Goal: Task Accomplishment & Management: Complete application form

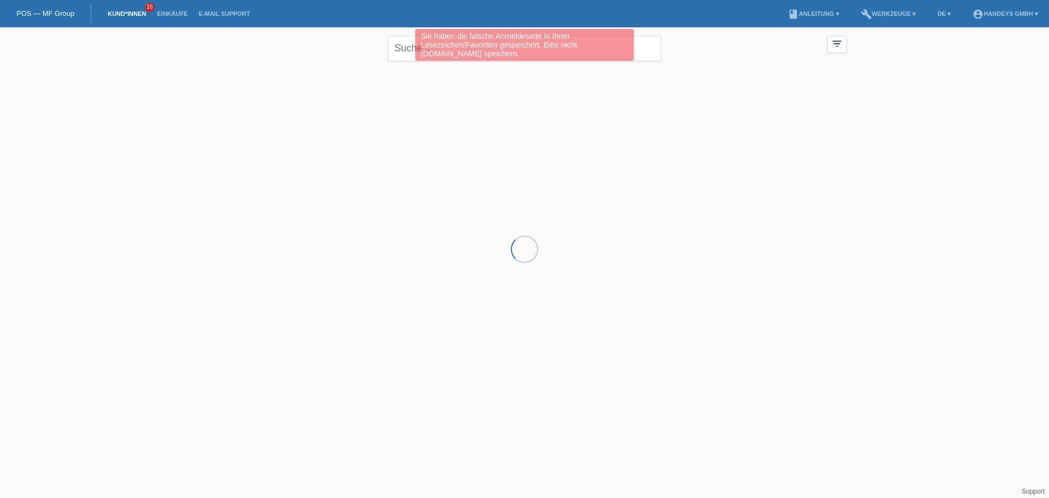
click at [332, 119] on div at bounding box center [524, 121] width 655 height 109
click at [48, 9] on link "POS — MF Group" at bounding box center [45, 13] width 58 height 8
click at [49, 12] on link "POS — MF Group" at bounding box center [45, 13] width 58 height 8
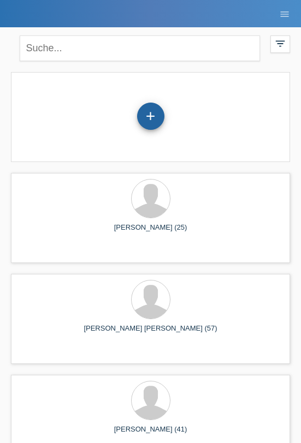
click at [154, 111] on div "+" at bounding box center [150, 116] width 27 height 27
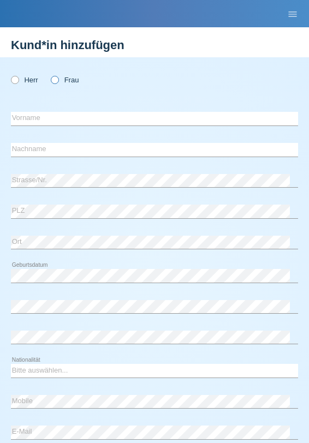
click at [49, 74] on icon at bounding box center [49, 74] width 0 height 0
click at [55, 80] on input "Frau" at bounding box center [54, 79] width 7 height 7
radio input "true"
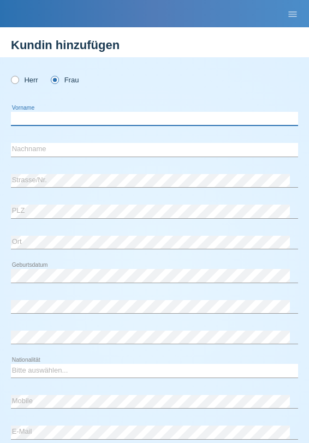
click at [63, 119] on input "text" at bounding box center [154, 119] width 287 height 14
type input "[PERSON_NAME]"
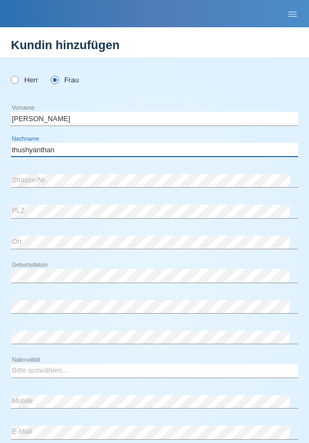
type input "thushyanthan"
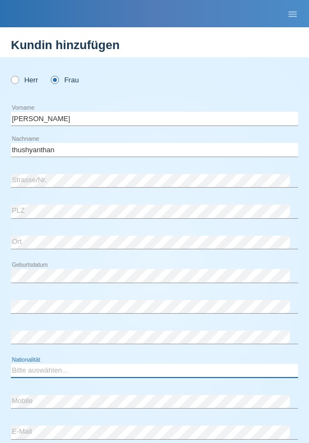
click at [51, 370] on select "Bitte auswählen... Schweiz Deutschland Liechtenstein Österreich ------------ Af…" at bounding box center [154, 370] width 287 height 13
select select "LK"
click at [11, 364] on select "Bitte auswählen... Schweiz Deutschland Liechtenstein Österreich ------------ Af…" at bounding box center [154, 370] width 287 height 13
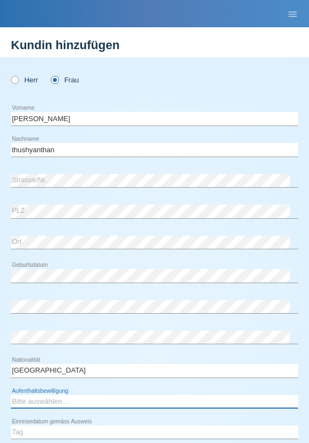
click at [76, 406] on select "Bitte auswählen... C B B - Flüchtlingsstatus Andere" at bounding box center [154, 401] width 287 height 13
select select "B"
click at [11, 395] on select "Bitte auswählen... C B B - Flüchtlingsstatus Andere" at bounding box center [154, 401] width 287 height 13
click at [48, 400] on select "Bitte auswählen... C B B - Flüchtlingsstatus Andere" at bounding box center [154, 401] width 287 height 13
click at [11, 395] on select "Bitte auswählen... C B B - Flüchtlingsstatus Andere" at bounding box center [154, 401] width 287 height 13
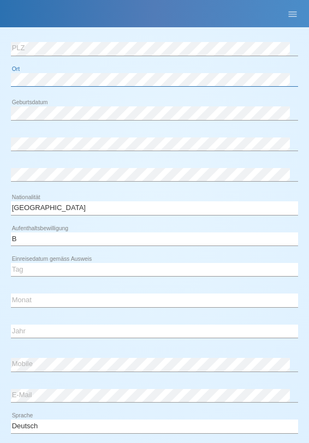
scroll to position [164, 0]
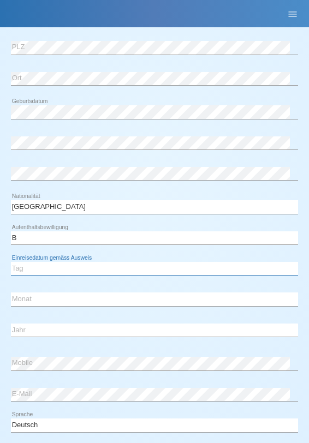
click at [56, 268] on select "Tag 01 02 03 04 05 06 07 08 09 10 11" at bounding box center [154, 268] width 287 height 13
select select "02"
click at [11, 262] on select "Tag 01 02 03 04 05 06 07 08 09 10 11" at bounding box center [154, 268] width 287 height 13
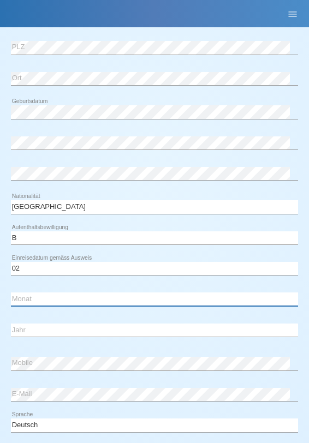
click at [39, 298] on select "Monat 01 02 03 04 05 06 07 08 09 10 11" at bounding box center [154, 299] width 287 height 13
select select "10"
click at [11, 293] on select "Monat 01 02 03 04 05 06 07 08 09 10 11" at bounding box center [154, 299] width 287 height 13
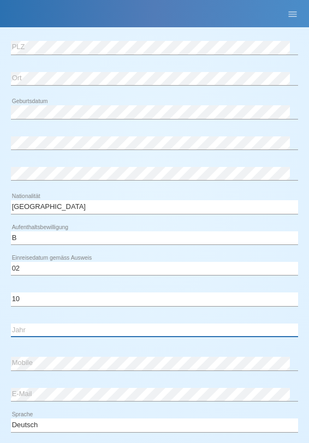
click at [44, 332] on select "Jahr 2025 2024 2023 2022 2021 2020 2019 2018 2017 2016 2015 2014 2013 2012 2011…" at bounding box center [154, 330] width 287 height 13
select select "2014"
click at [11, 324] on select "Jahr 2025 2024 2023 2022 2021 2020 2019 2018 2017 2016 2015 2014 2013 2012 2011…" at bounding box center [154, 330] width 287 height 13
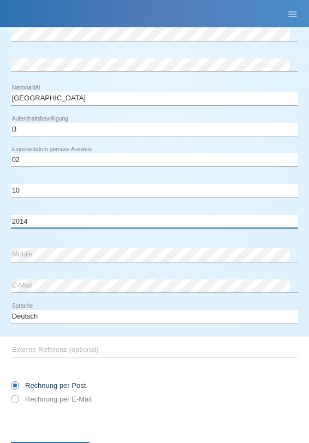
scroll to position [273, 0]
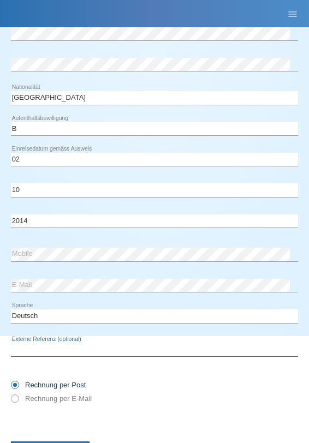
click at [42, 351] on input "text" at bounding box center [154, 351] width 287 height 14
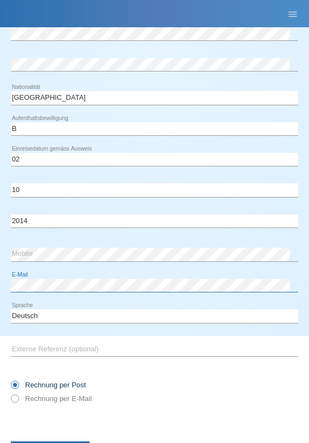
scroll to position [319, 0]
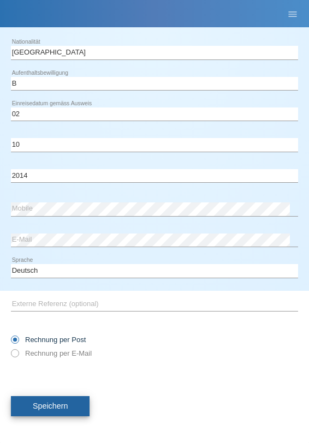
click at [45, 406] on span "Speichern" at bounding box center [50, 406] width 35 height 9
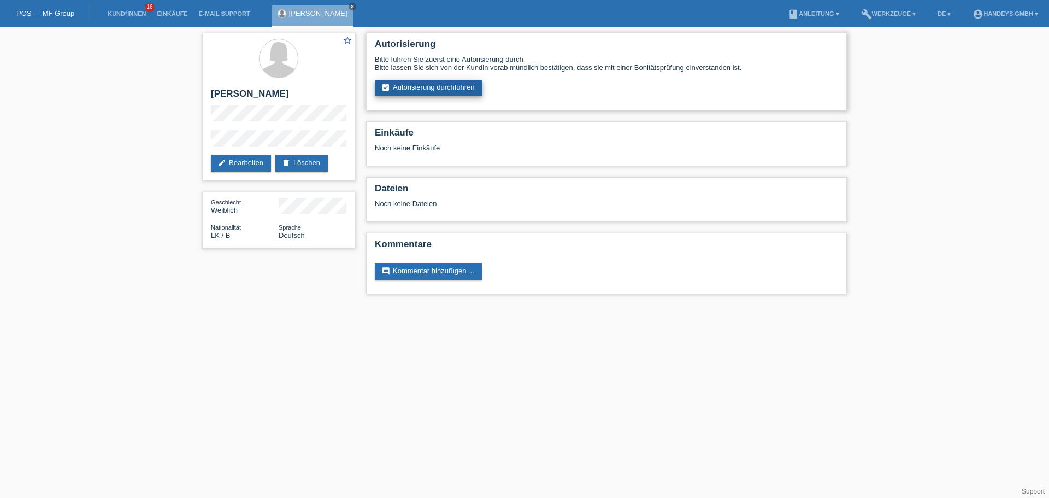
click at [300, 87] on link "assignment_turned_in Autorisierung durchführen" at bounding box center [429, 88] width 108 height 16
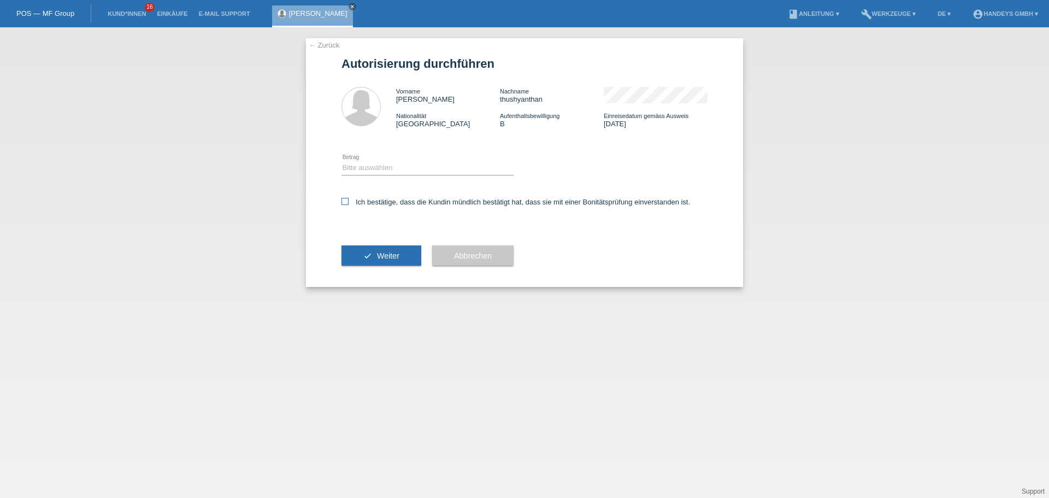
click at [342, 202] on icon at bounding box center [344, 201] width 7 height 7
click at [342, 202] on input "Ich bestätige, dass die Kundin mündlich bestätigt hat, dass sie mit einer Bonit…" at bounding box center [344, 201] width 7 height 7
checkbox input "true"
click at [374, 167] on select "Bitte auswählen CHF 1.00 - CHF 499.00 CHF 500.00 - CHF 1'999.00 CHF 2'000.00 - …" at bounding box center [427, 167] width 172 height 13
select select "3"
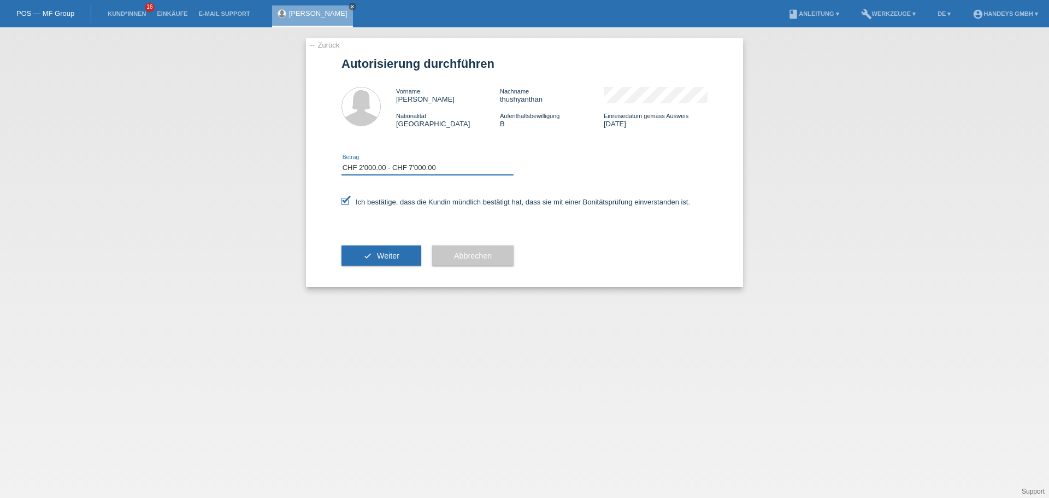
click at [341, 161] on select "Bitte auswählen CHF 1.00 - CHF 499.00 CHF 500.00 - CHF 1'999.00 CHF 2'000.00 - …" at bounding box center [427, 167] width 172 height 13
click at [382, 258] on span "Weiter" at bounding box center [388, 255] width 22 height 9
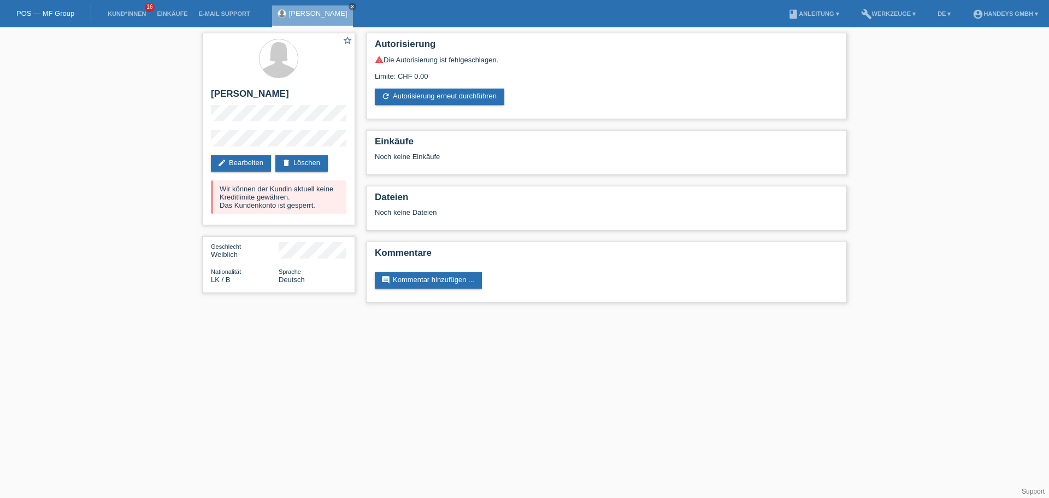
click at [64, 15] on link "POS — MF Group" at bounding box center [45, 13] width 58 height 8
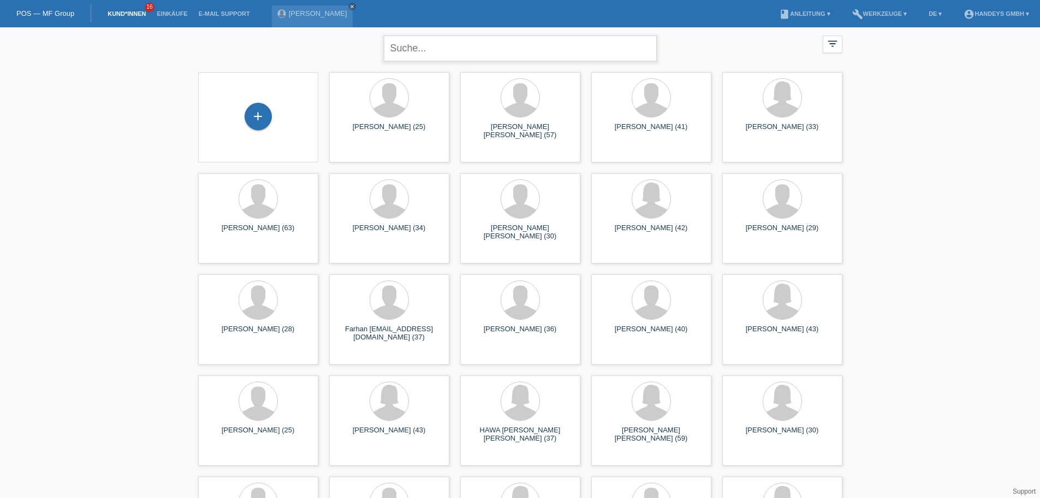
click at [410, 49] on input "text" at bounding box center [520, 49] width 273 height 26
type input "latha"
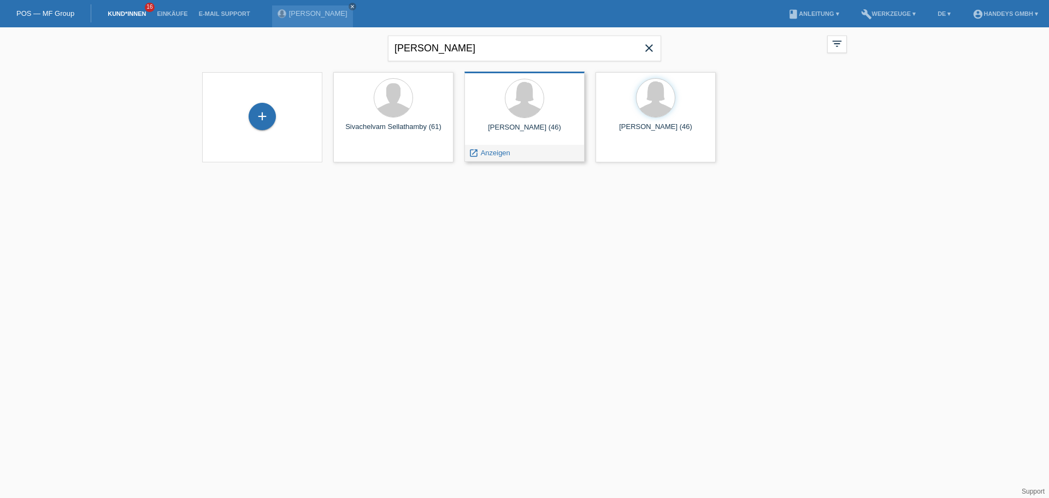
click at [529, 132] on div "Latha Thushjanthan (46)" at bounding box center [524, 131] width 103 height 17
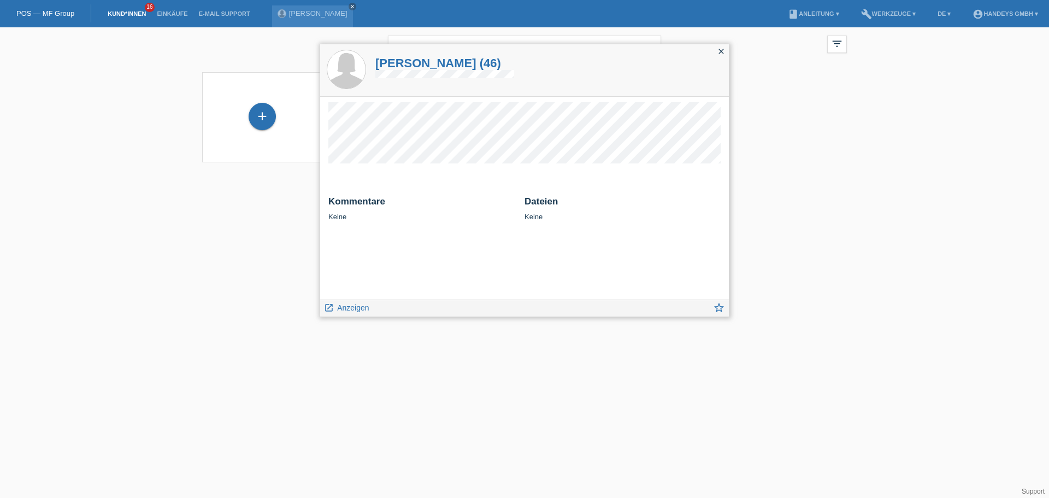
click at [721, 50] on icon "close" at bounding box center [721, 51] width 9 height 9
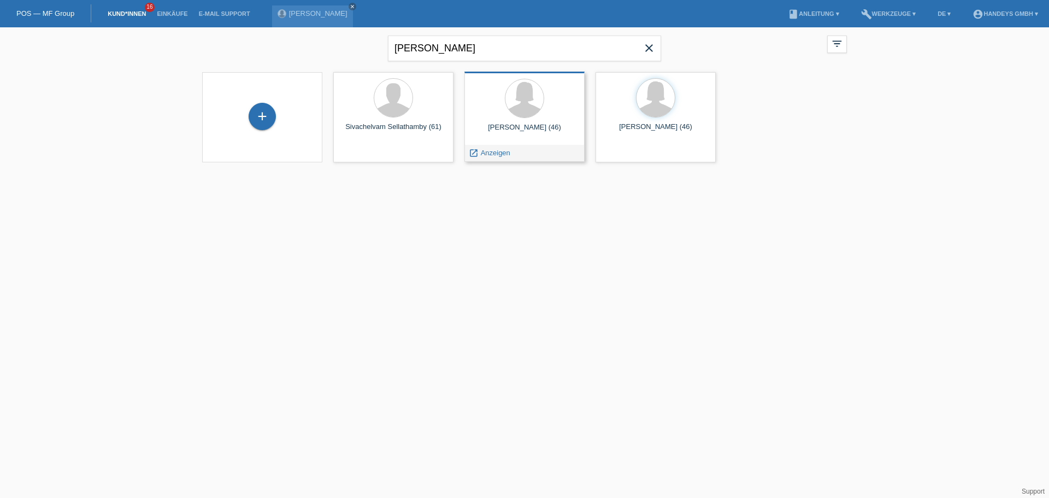
click at [514, 127] on div "Latha Thushjanthan (46)" at bounding box center [524, 131] width 103 height 17
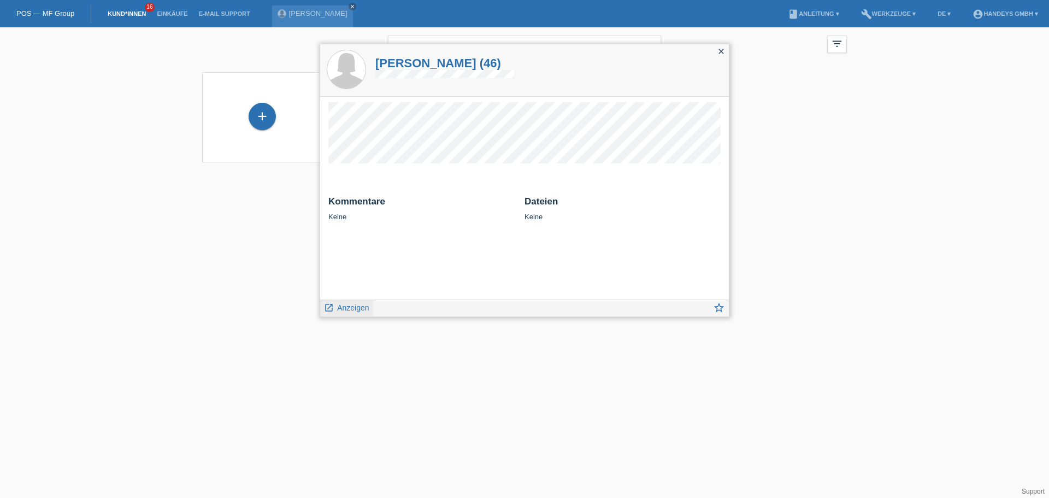
click at [361, 309] on span "Anzeigen" at bounding box center [353, 307] width 32 height 9
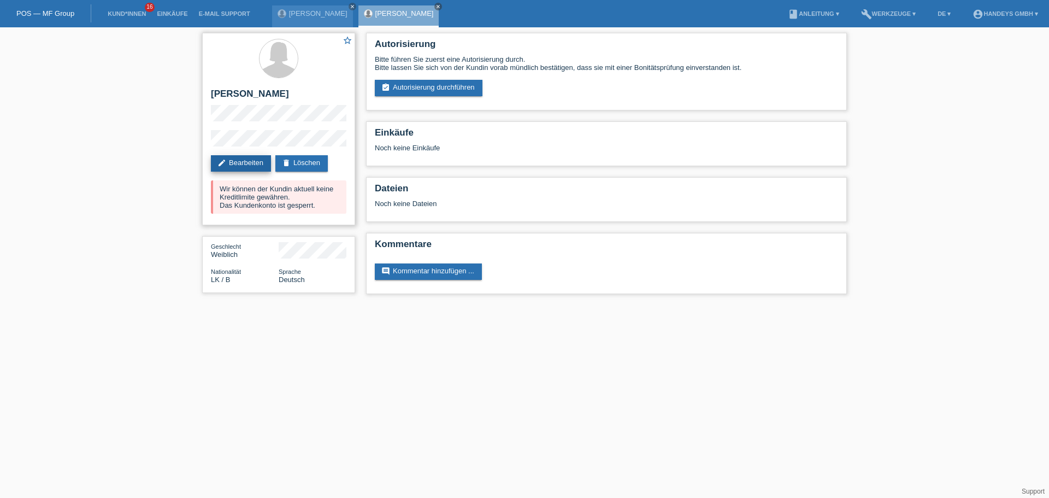
click at [245, 163] on link "edit Bearbeiten" at bounding box center [241, 163] width 60 height 16
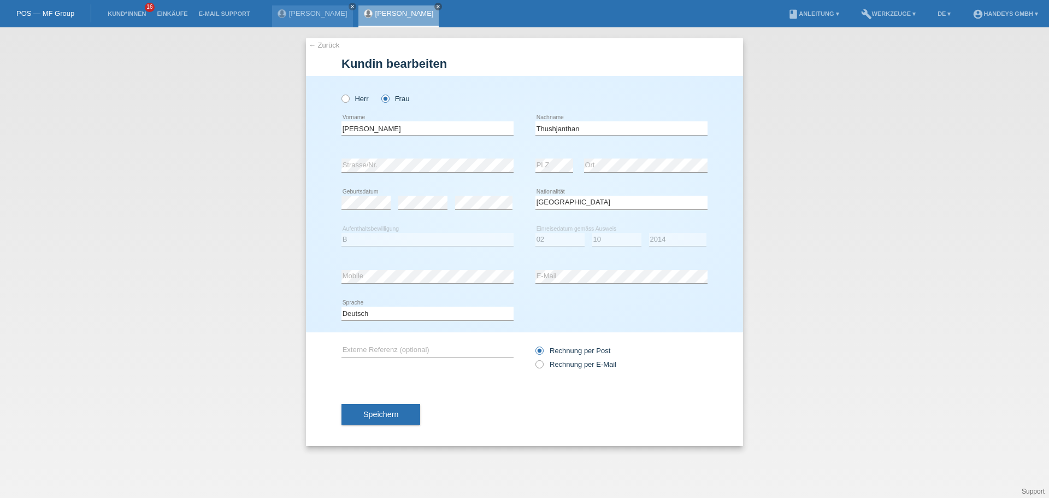
select select "LK"
select select "B"
select select "02"
select select "10"
select select "2014"
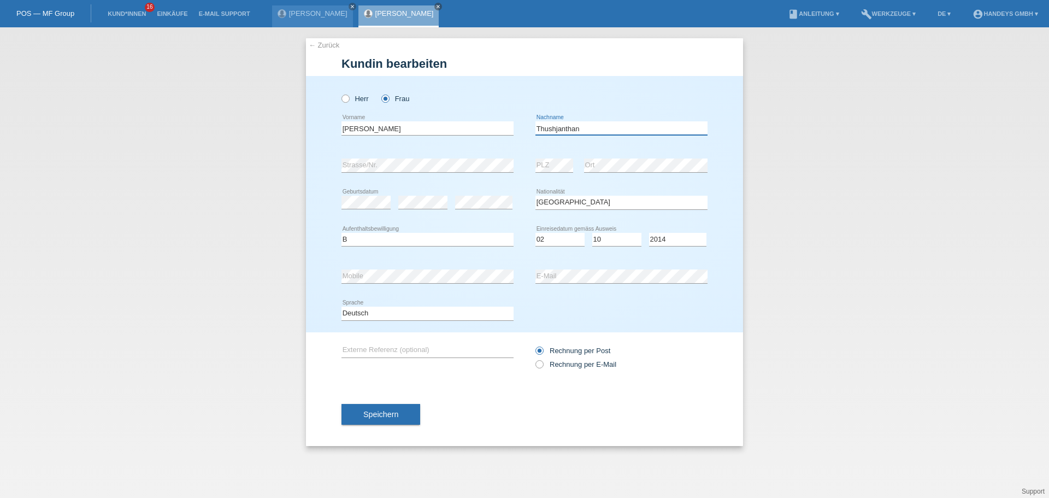
click at [558, 131] on input "Thushjanthan" at bounding box center [621, 128] width 172 height 14
type input "Thushyanthan"
click at [383, 418] on button "Speichern" at bounding box center [380, 414] width 79 height 21
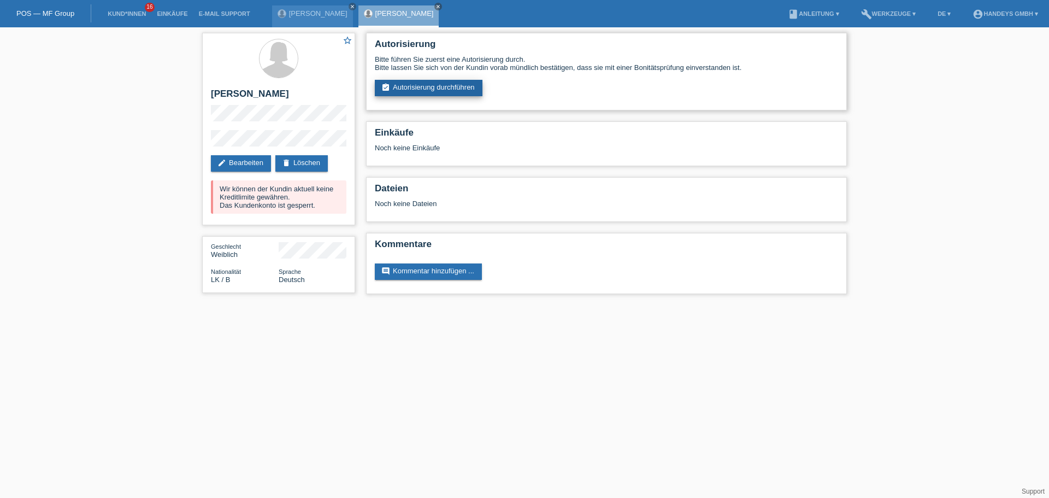
click at [441, 92] on link "assignment_turned_in Autorisierung durchführen" at bounding box center [429, 88] width 108 height 16
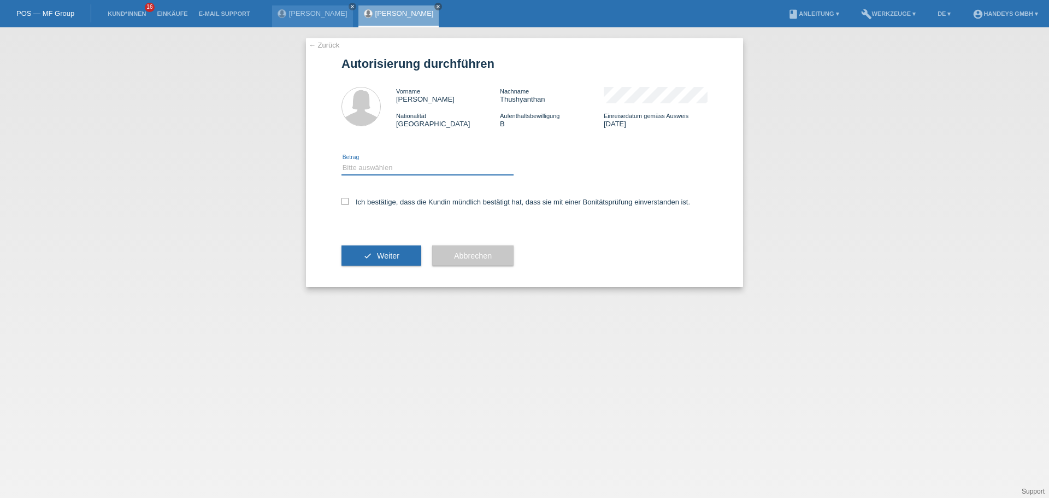
click at [388, 168] on select "Bitte auswählen CHF 1.00 - CHF 499.00 CHF 500.00 - CHF 1'999.00 CHF 2'000.00 - …" at bounding box center [427, 167] width 172 height 13
select select "3"
click at [341, 161] on select "Bitte auswählen CHF 1.00 - CHF 499.00 CHF 500.00 - CHF 1'999.00 CHF 2'000.00 - …" at bounding box center [427, 167] width 172 height 13
click at [346, 199] on icon at bounding box center [344, 201] width 7 height 7
click at [346, 199] on input "Ich bestätige, dass die Kundin mündlich bestätigt hat, dass sie mit einer Bonit…" at bounding box center [344, 201] width 7 height 7
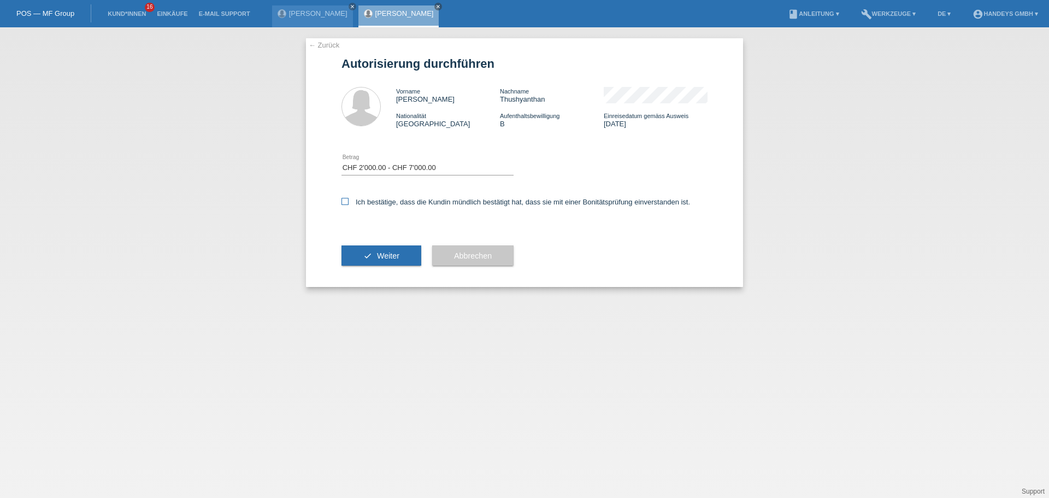
checkbox input "true"
click at [386, 256] on span "Weiter" at bounding box center [388, 255] width 22 height 9
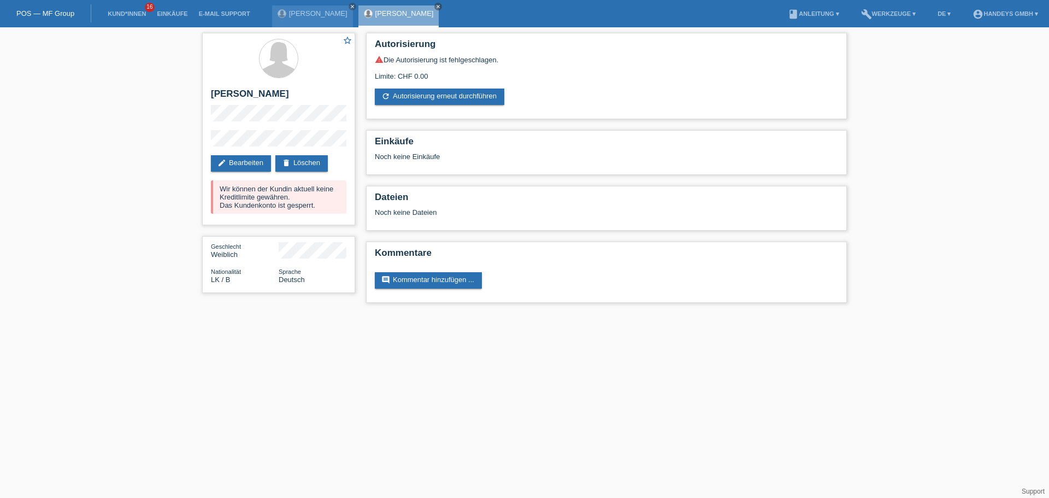
click at [39, 16] on link "POS — MF Group" at bounding box center [45, 13] width 58 height 8
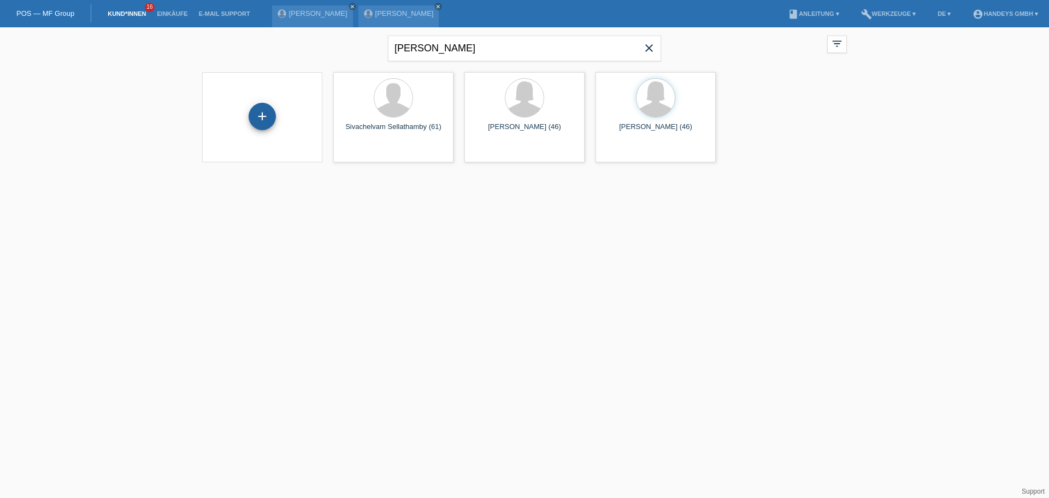
click at [261, 117] on div "+" at bounding box center [262, 116] width 27 height 27
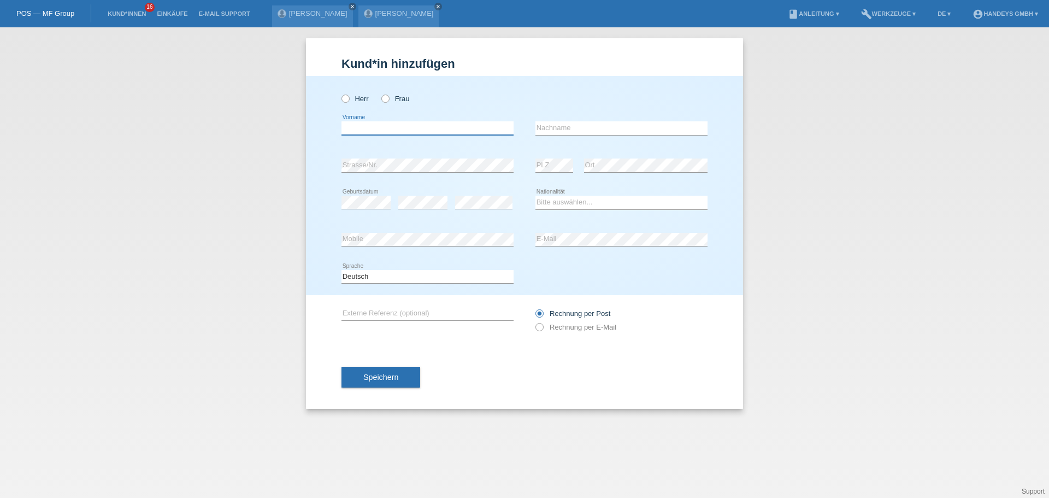
click at [369, 131] on input "text" at bounding box center [427, 128] width 172 height 14
click at [271, 171] on div "Kund*in hinzufügen Kunde hinzufügen Kundin hinzufügen Herr Frau error Vorname e…" at bounding box center [524, 262] width 1049 height 470
click at [27, 11] on link "POS — MF Group" at bounding box center [45, 13] width 58 height 8
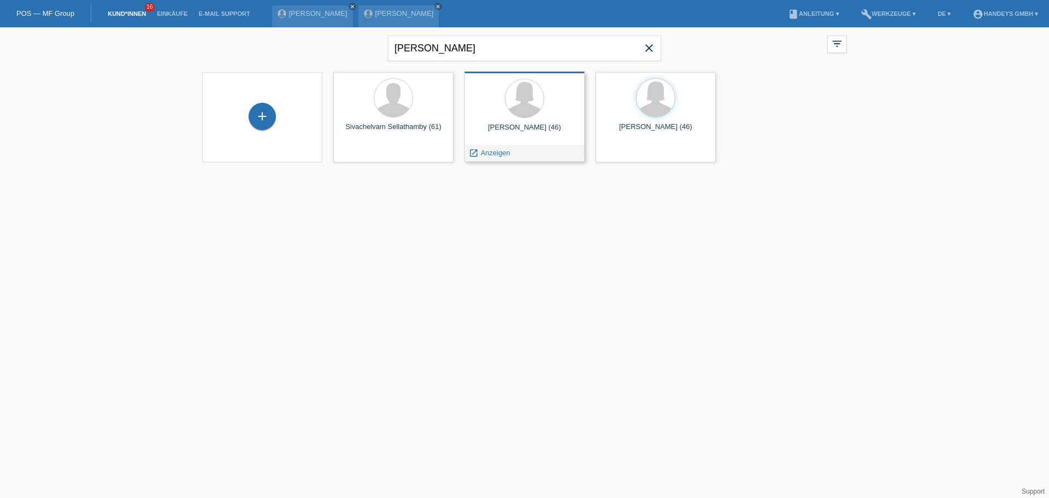
click at [529, 129] on div "[PERSON_NAME] (46)" at bounding box center [524, 131] width 103 height 17
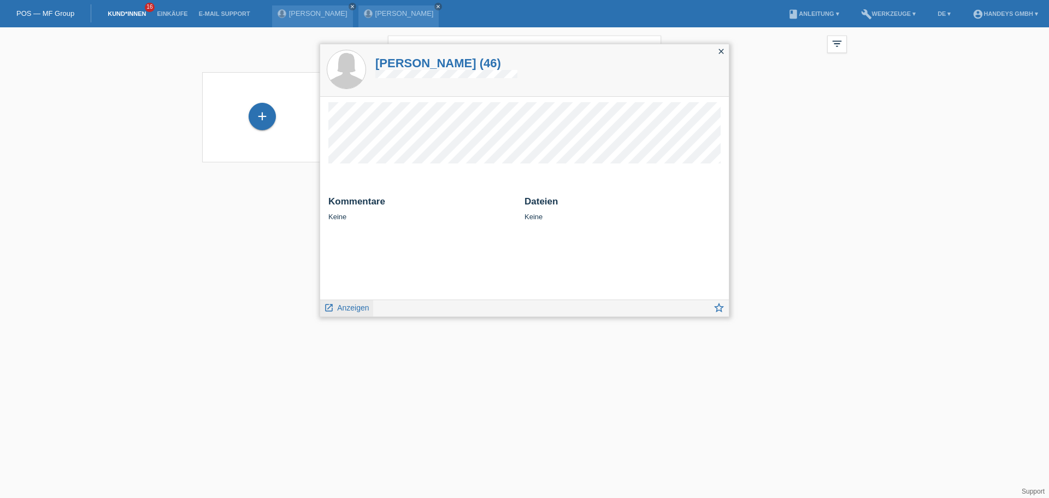
click at [346, 309] on span "Anzeigen" at bounding box center [353, 307] width 32 height 9
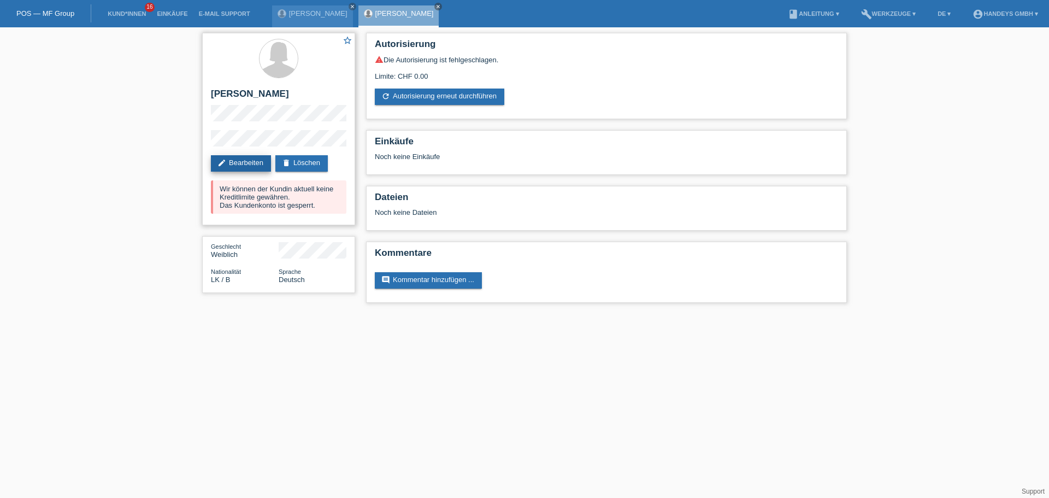
click at [228, 158] on link "edit Bearbeiten" at bounding box center [241, 163] width 60 height 16
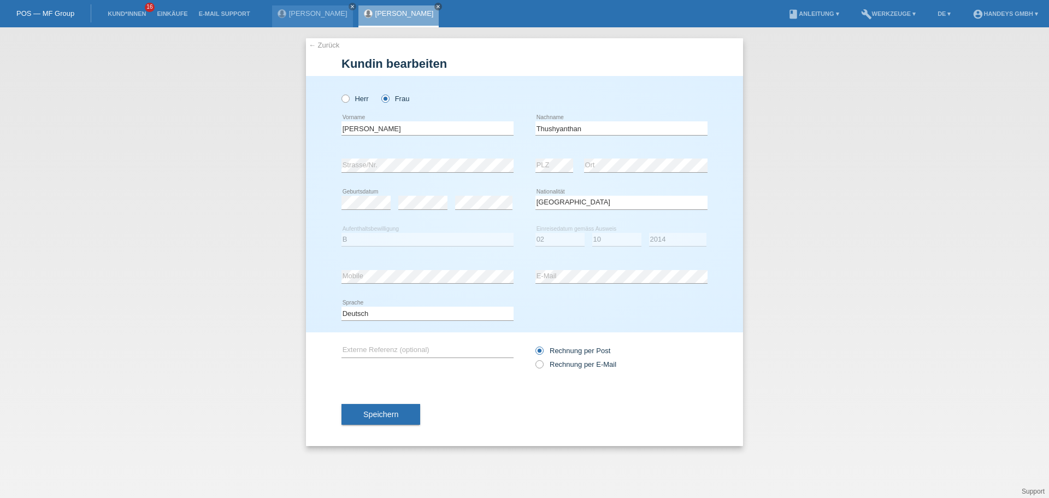
select select "LK"
select select "B"
select select "02"
select select "10"
select select "2014"
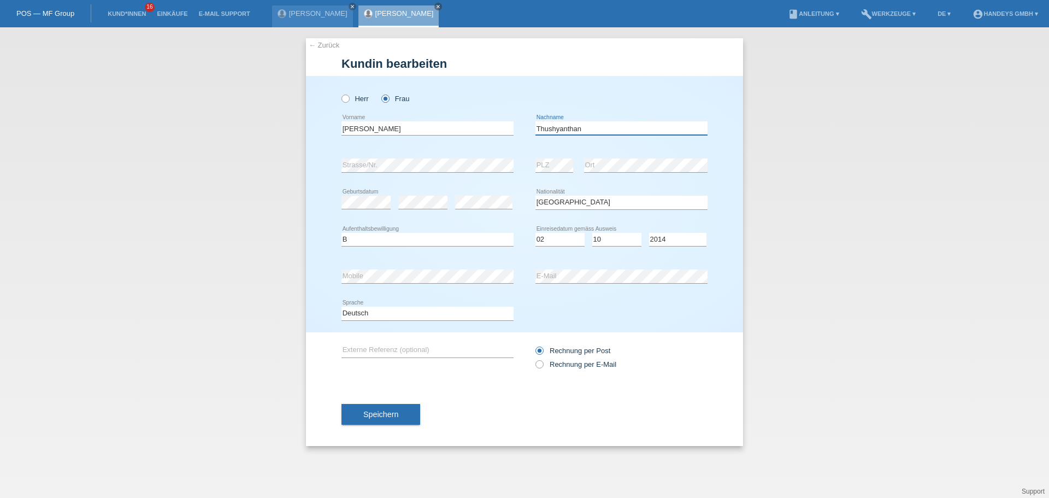
click at [561, 126] on input "Thushyanthan" at bounding box center [621, 128] width 172 height 14
type input "Thushjanthan"
drag, startPoint x: 341, startPoint y: 125, endPoint x: 572, endPoint y: 253, distance: 263.5
click at [572, 253] on div "[PERSON_NAME] Frau [GEOGRAPHIC_DATA] error Vorname" at bounding box center [524, 204] width 437 height 256
click at [657, 105] on div "Herr Frau" at bounding box center [524, 93] width 366 height 34
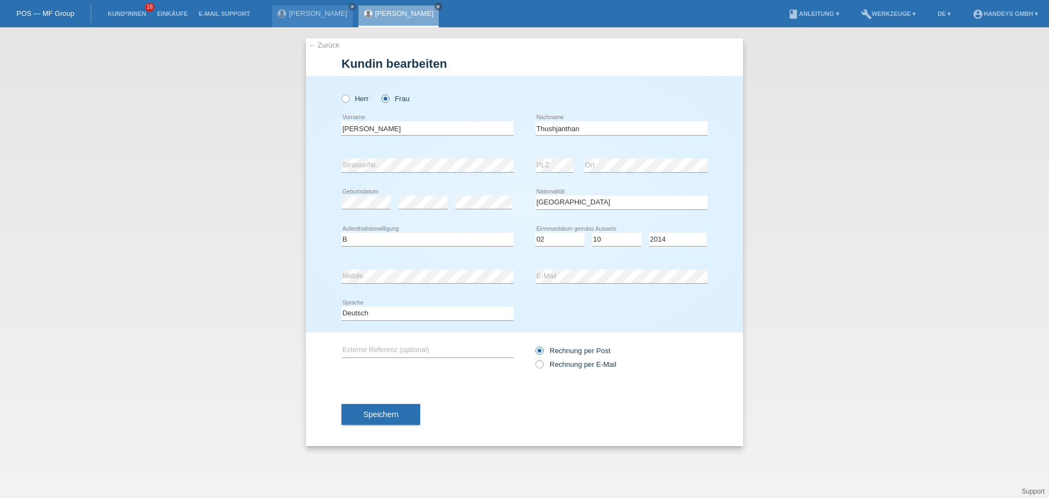
click at [128, 246] on div "← Zurück [PERSON_NAME] bearbeiten [PERSON_NAME] Frau [PERSON_NAME] error Vornam…" at bounding box center [524, 262] width 1049 height 470
click at [396, 417] on span "Speichern" at bounding box center [380, 414] width 35 height 9
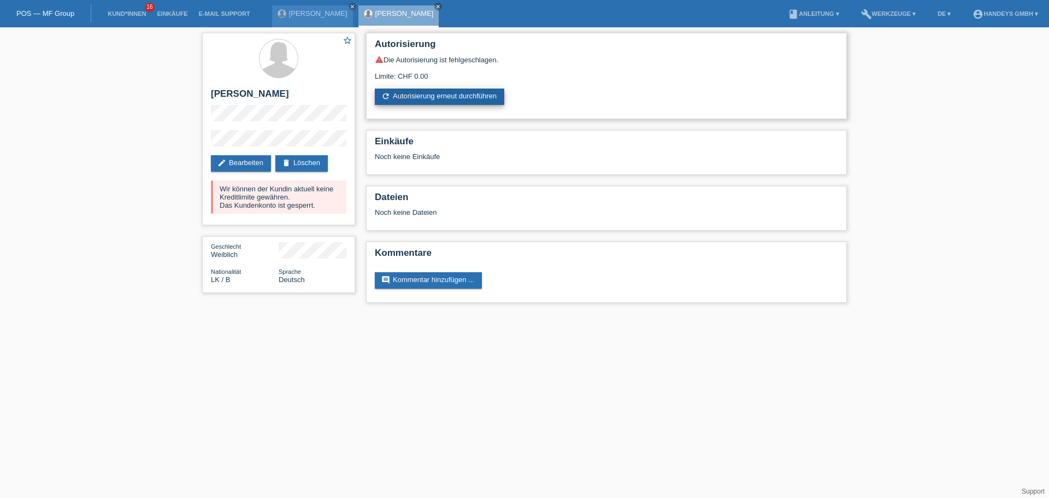
click at [429, 96] on link "refresh Autorisierung erneut durchführen" at bounding box center [439, 96] width 129 height 16
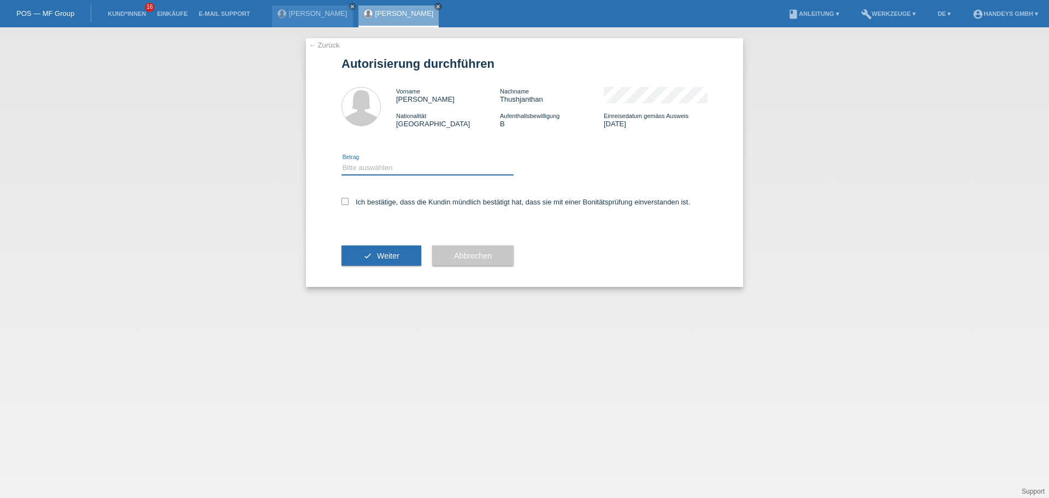
click at [393, 167] on select "Bitte auswählen CHF 1.00 - CHF 499.00 CHF 500.00 - CHF 1'999.00 CHF 2'000.00 - …" at bounding box center [427, 167] width 172 height 13
select select "3"
click at [341, 161] on select "Bitte auswählen CHF 1.00 - CHF 499.00 CHF 500.00 - CHF 1'999.00 CHF 2'000.00 - …" at bounding box center [427, 167] width 172 height 13
click at [342, 202] on icon at bounding box center [344, 201] width 7 height 7
click at [342, 202] on input "Ich bestätige, dass die Kundin mündlich bestätigt hat, dass sie mit einer Bonit…" at bounding box center [344, 201] width 7 height 7
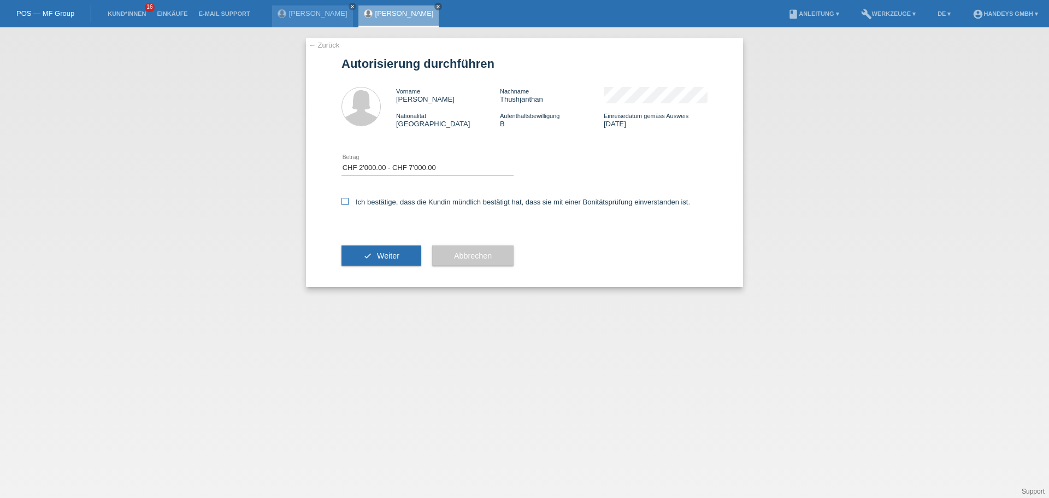
checkbox input "true"
click at [375, 256] on button "check Weiter" at bounding box center [381, 255] width 80 height 21
